Goal: Navigation & Orientation: Find specific page/section

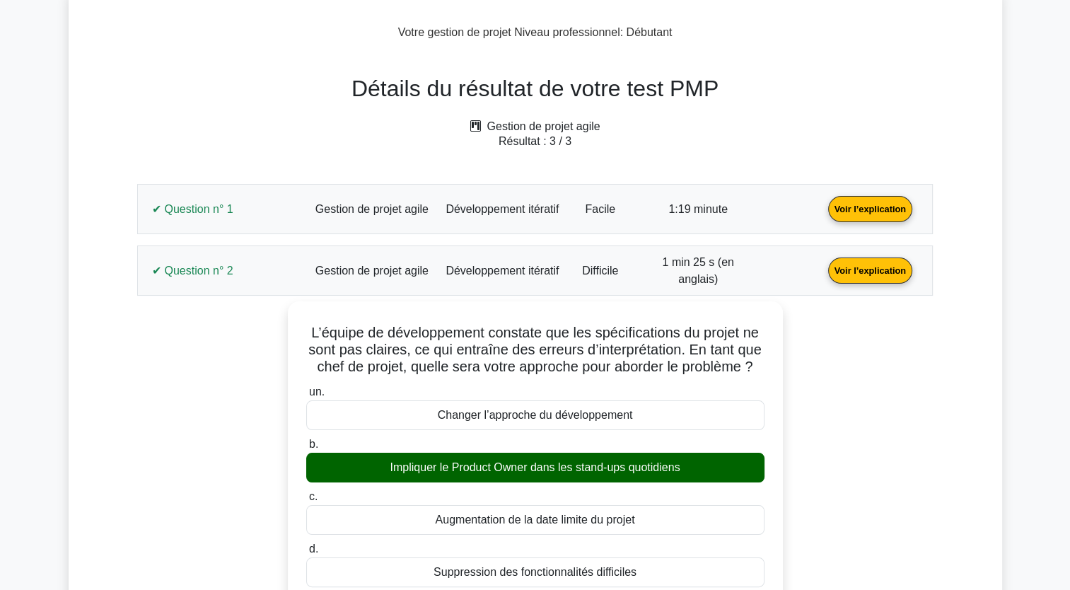
scroll to position [71, 0]
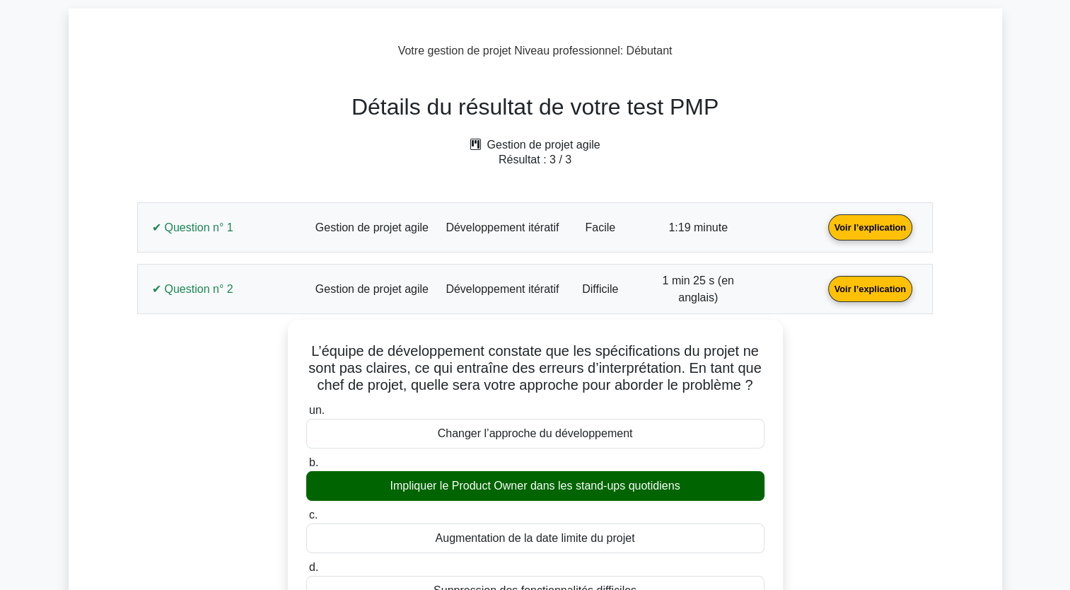
click at [872, 286] on link "Voir l’explication" at bounding box center [870, 288] width 95 height 12
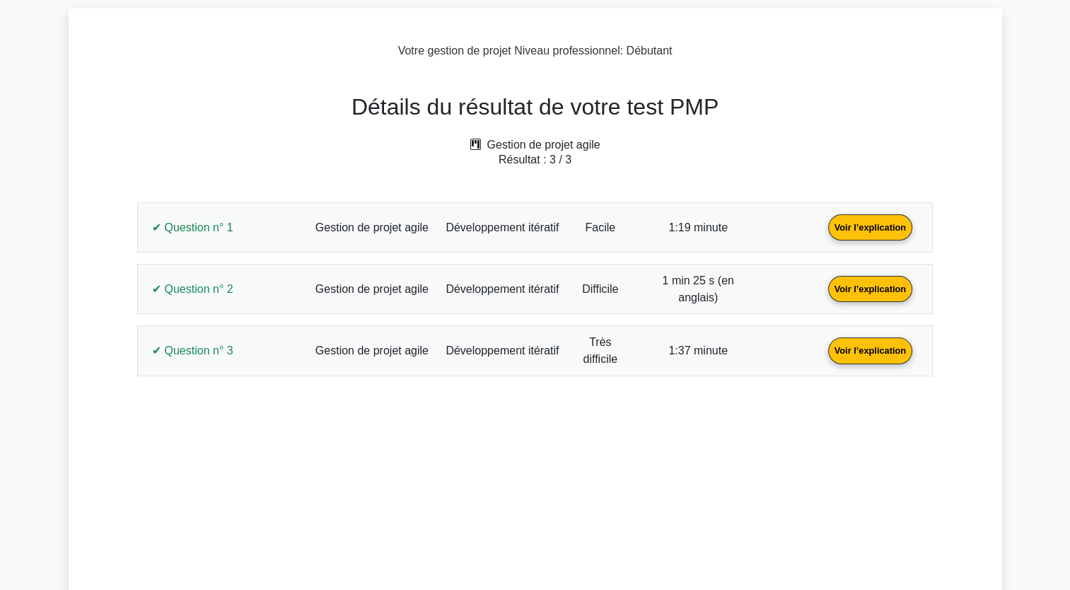
click at [871, 352] on link "Voir l’explication" at bounding box center [870, 350] width 95 height 12
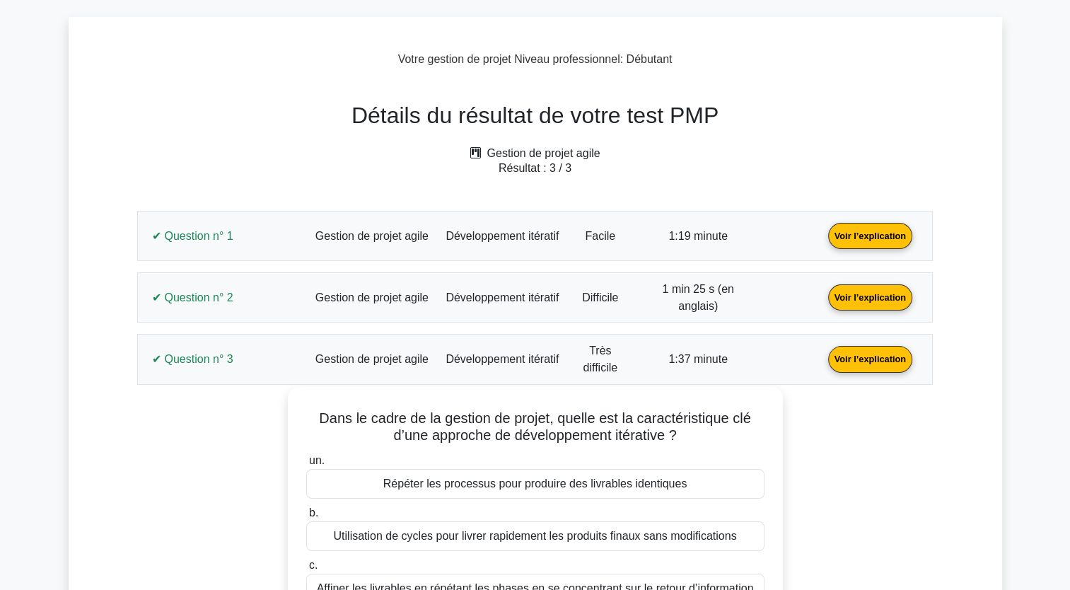
scroll to position [0, 0]
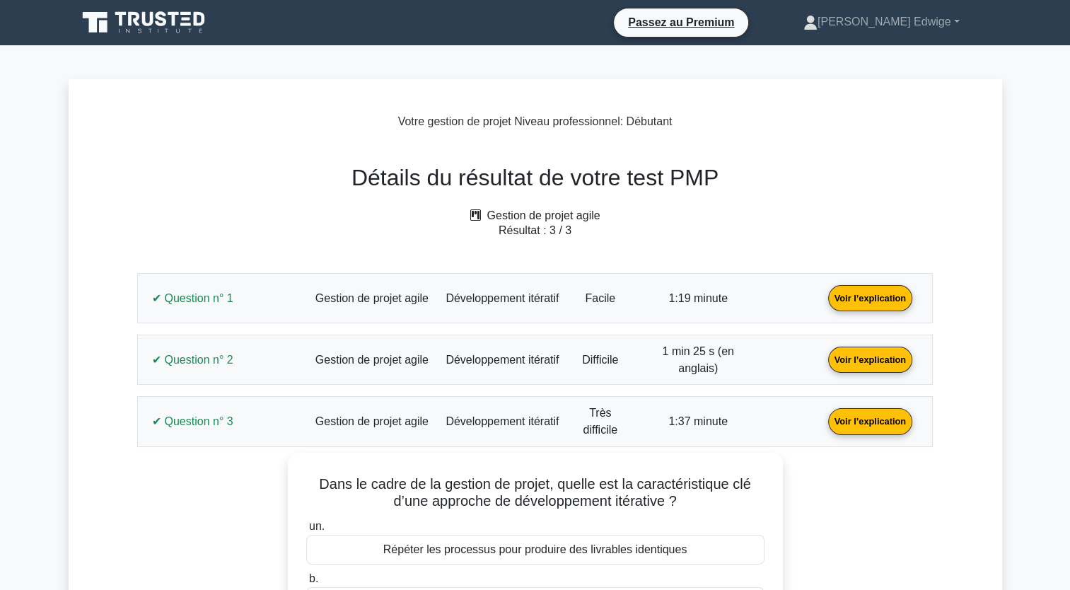
click at [876, 424] on link "Voir l’explication" at bounding box center [870, 421] width 95 height 12
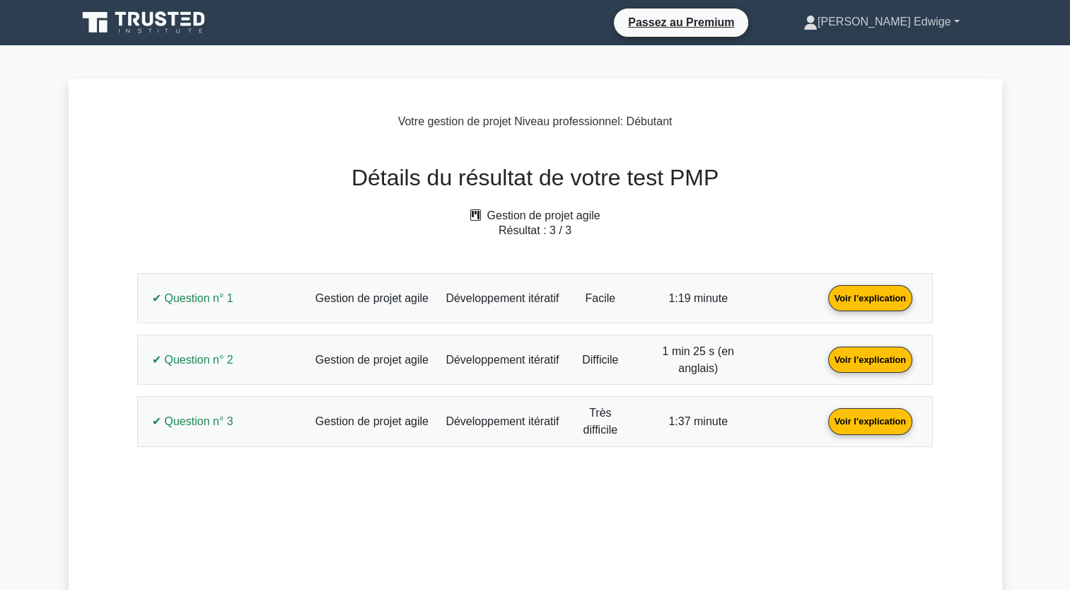
click at [950, 18] on link "[PERSON_NAME] Edwige" at bounding box center [882, 22] width 224 height 28
click at [789, 58] on link "Profil" at bounding box center [826, 55] width 112 height 23
